Goal: Find specific page/section: Find specific page/section

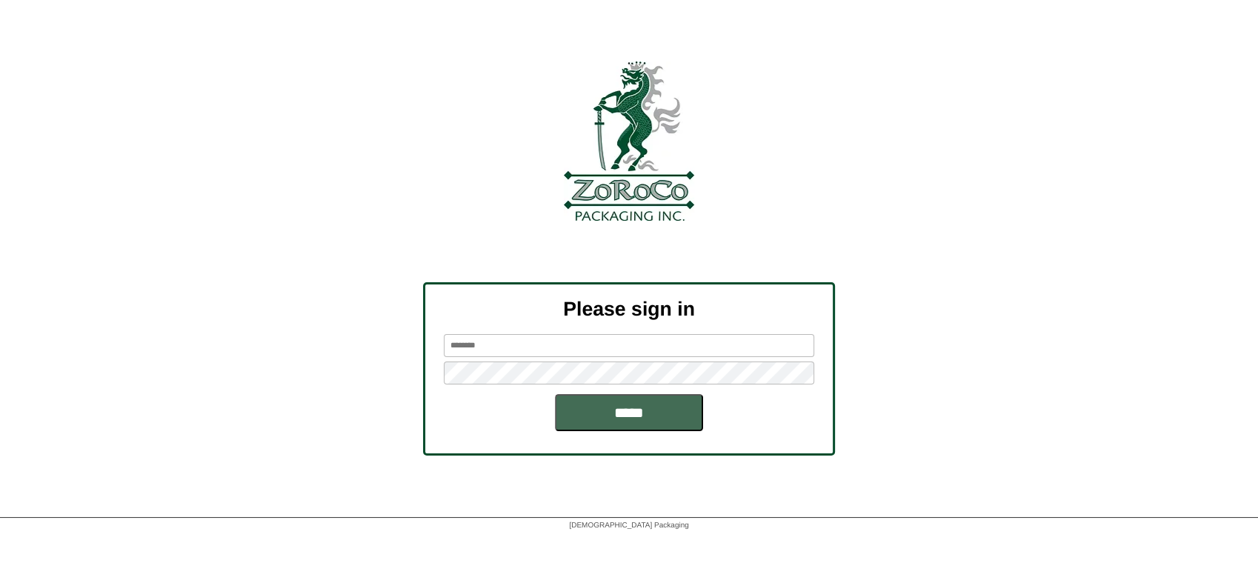
type input "********"
click at [582, 408] on input "*****" at bounding box center [629, 412] width 148 height 37
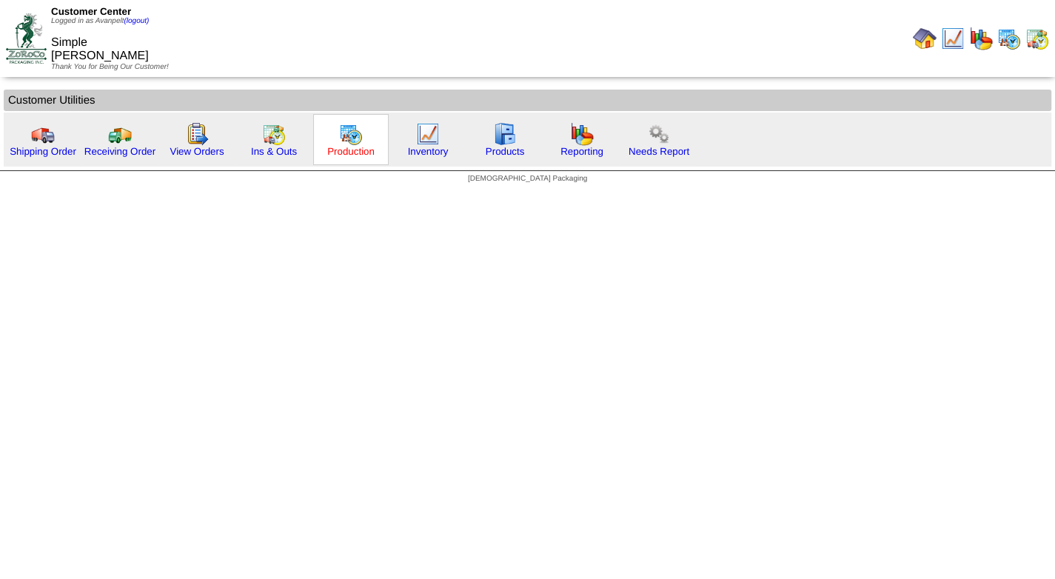
click at [356, 151] on link "Production" at bounding box center [350, 151] width 47 height 11
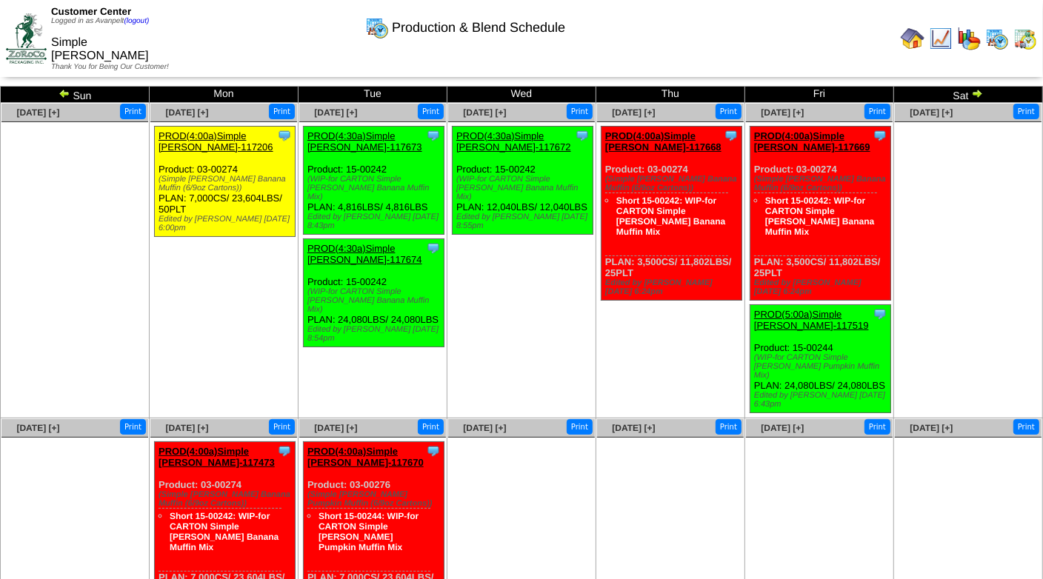
click at [59, 94] on img at bounding box center [65, 93] width 12 height 12
